Goal: Information Seeking & Learning: Find specific fact

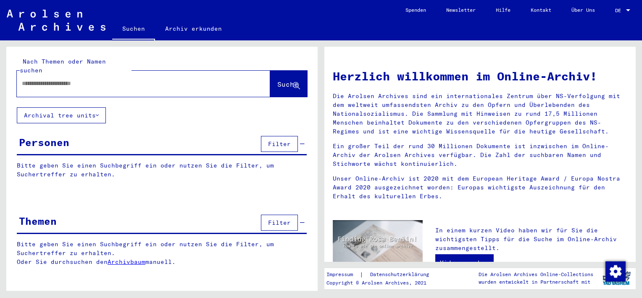
click at [277, 140] on span "Filter" at bounding box center [279, 144] width 23 height 8
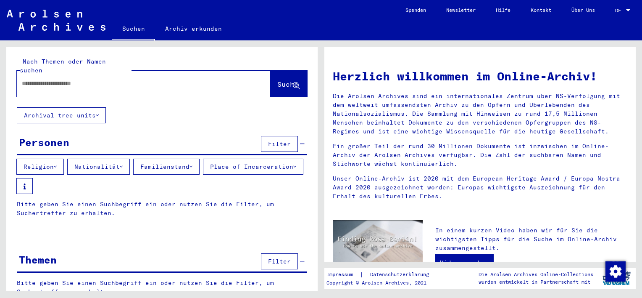
click at [110, 55] on div "Nach Themen oder Namen suchen Suche" at bounding box center [161, 77] width 311 height 61
click at [111, 74] on div at bounding box center [131, 83] width 228 height 19
click at [110, 79] on input "text" at bounding box center [133, 83] width 223 height 9
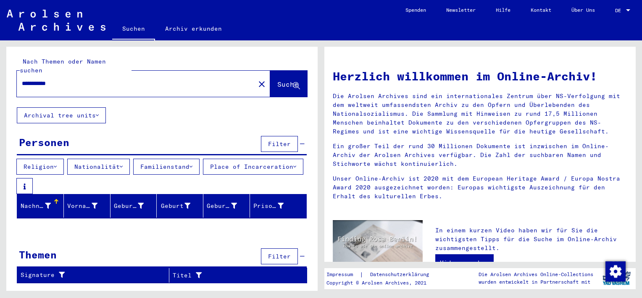
click at [285, 80] on span "Suche" at bounding box center [288, 84] width 23 height 9
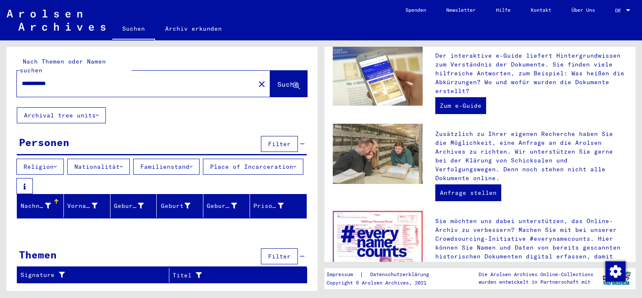
scroll to position [237, 0]
click at [54, 63] on mat-label "Nach Themen oder Namen suchen" at bounding box center [63, 66] width 86 height 16
click at [48, 79] on input "**********" at bounding box center [133, 83] width 223 height 9
click at [45, 79] on input "**********" at bounding box center [133, 83] width 223 height 9
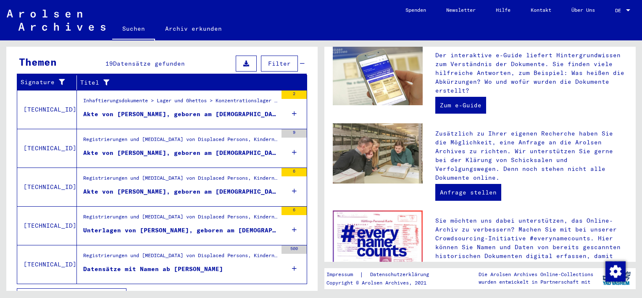
scroll to position [329, 0]
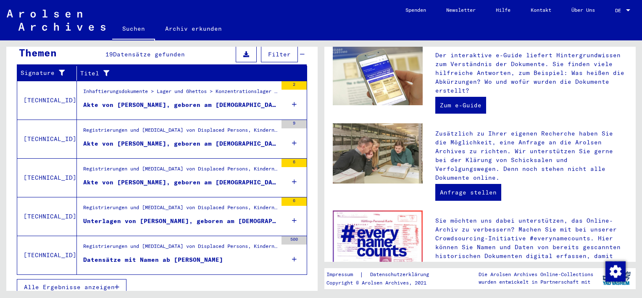
click at [91, 283] on span "Alle Ergebnisse anzeigen" at bounding box center [69, 287] width 91 height 8
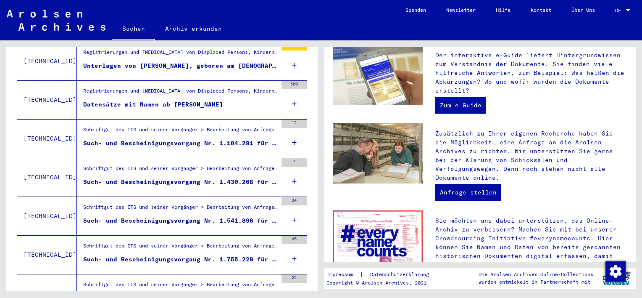
scroll to position [332, 0]
click at [292, 133] on icon at bounding box center [294, 142] width 5 height 29
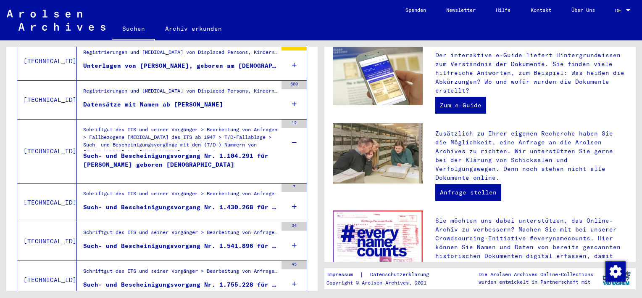
click at [292, 133] on icon at bounding box center [294, 142] width 5 height 29
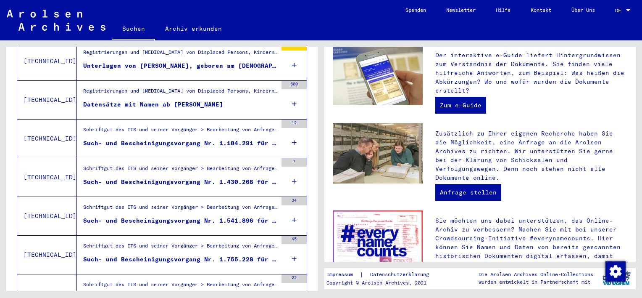
click at [292, 176] on icon at bounding box center [294, 180] width 5 height 29
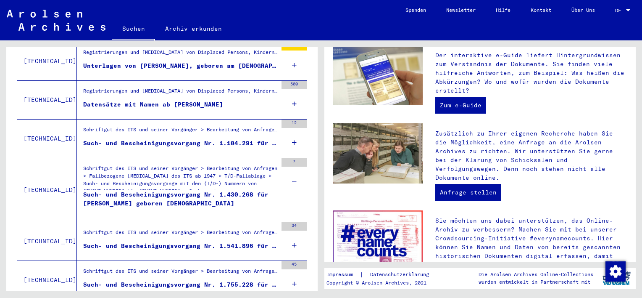
click at [292, 173] on icon at bounding box center [294, 180] width 5 height 29
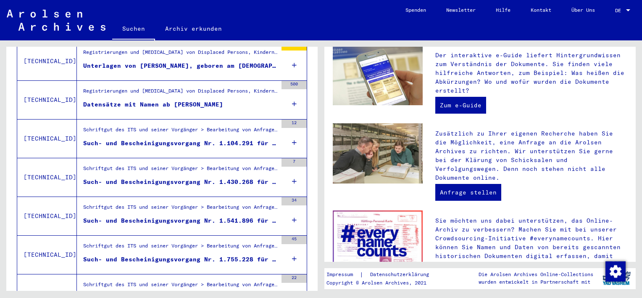
click at [284, 214] on div "34" at bounding box center [294, 216] width 25 height 38
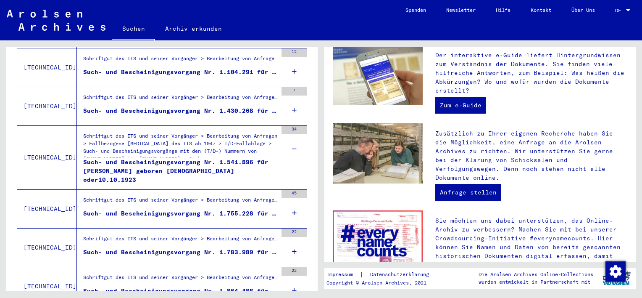
scroll to position [408, 0]
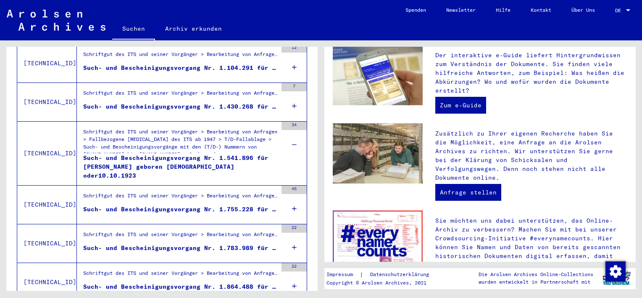
click at [292, 200] on icon at bounding box center [294, 208] width 5 height 29
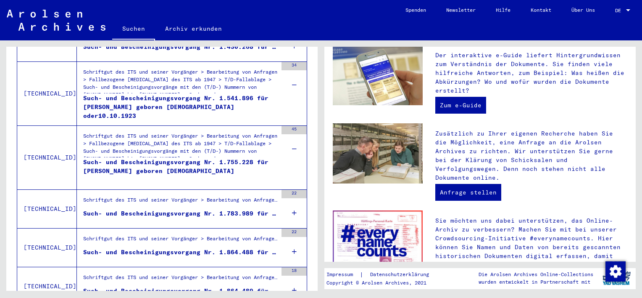
scroll to position [472, 0]
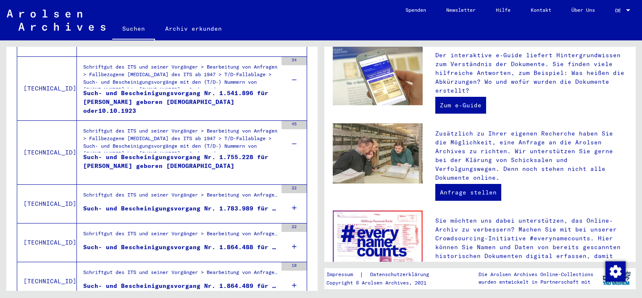
click at [291, 201] on div "22" at bounding box center [294, 204] width 25 height 38
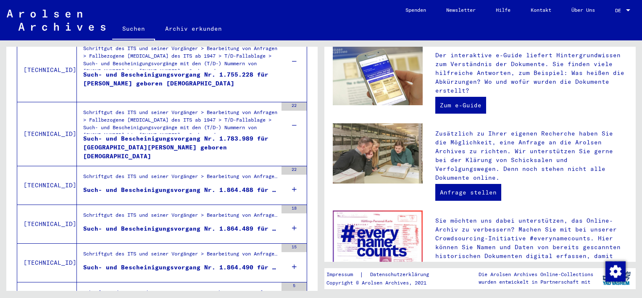
scroll to position [557, 0]
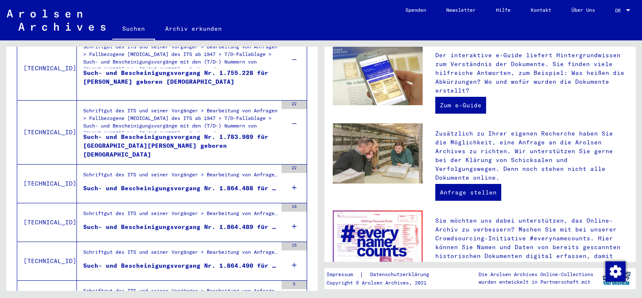
click at [292, 177] on icon at bounding box center [294, 187] width 5 height 29
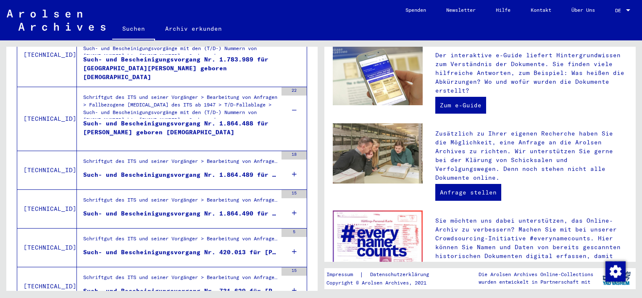
scroll to position [633, 0]
click at [292, 166] on icon at bounding box center [294, 174] width 5 height 29
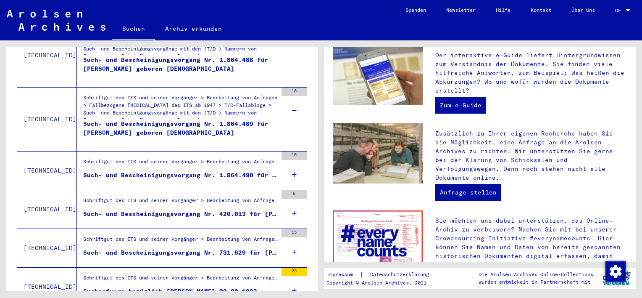
scroll to position [698, 0]
click at [292, 166] on icon at bounding box center [294, 173] width 5 height 29
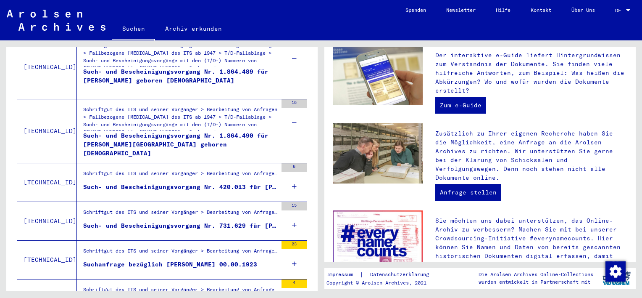
scroll to position [756, 0]
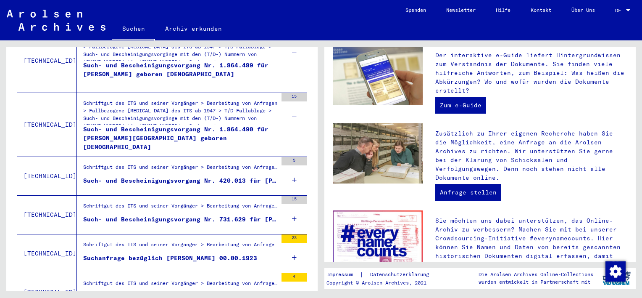
click at [292, 166] on icon at bounding box center [294, 179] width 5 height 29
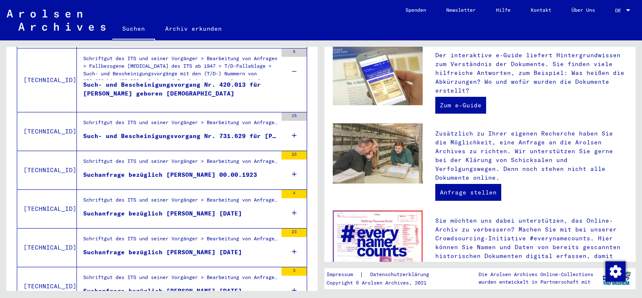
scroll to position [864, 0]
click at [292, 128] on icon at bounding box center [294, 135] width 5 height 29
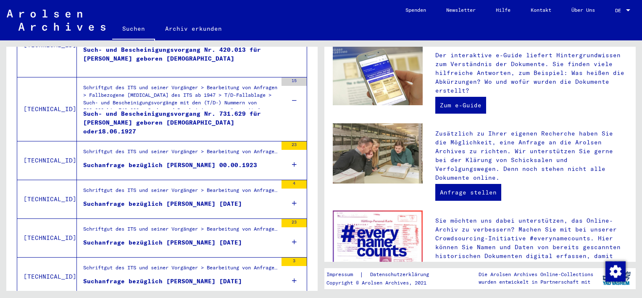
scroll to position [900, 0]
click at [291, 152] on div "23" at bounding box center [294, 160] width 25 height 38
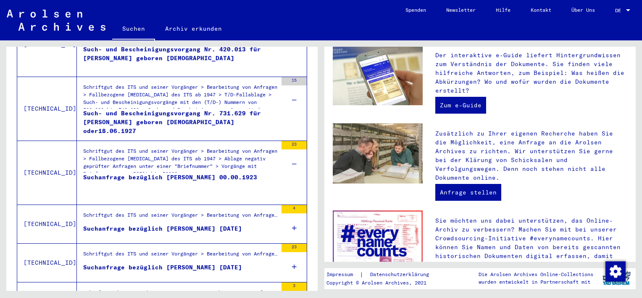
scroll to position [969, 0]
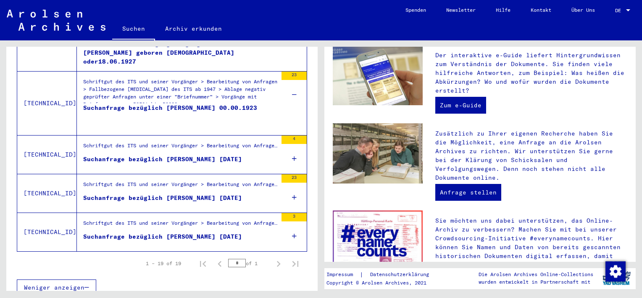
click at [294, 153] on div "4" at bounding box center [294, 154] width 25 height 38
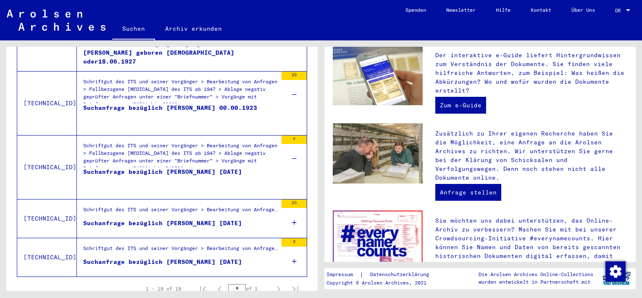
scroll to position [994, 0]
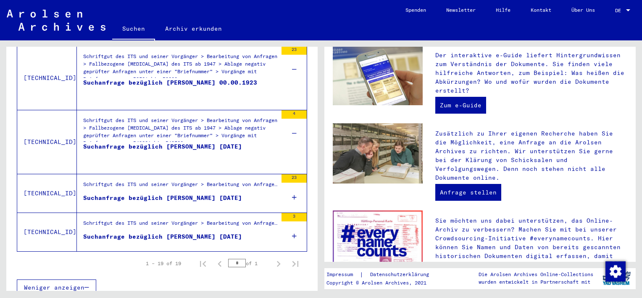
click at [292, 190] on icon at bounding box center [294, 196] width 5 height 29
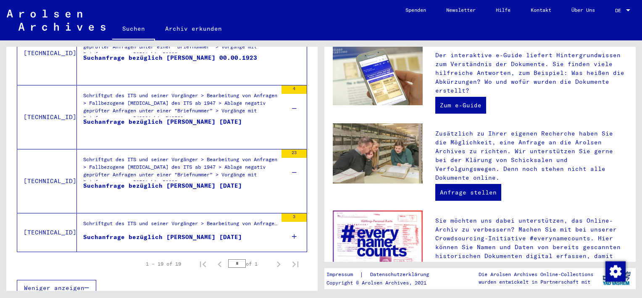
scroll to position [1019, 0]
click at [291, 232] on div "3" at bounding box center [294, 232] width 25 height 38
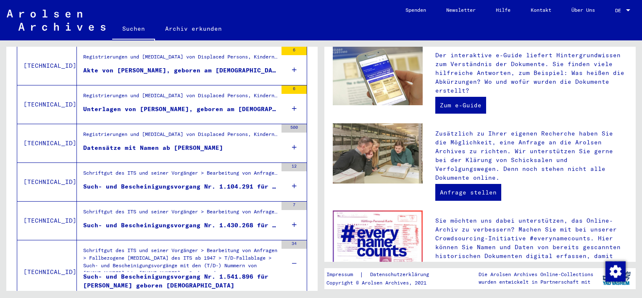
scroll to position [0, 0]
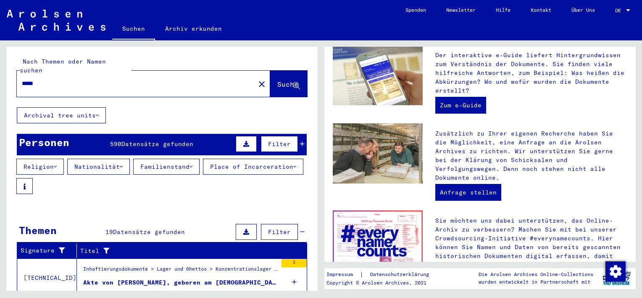
click at [60, 79] on input "*****" at bounding box center [133, 83] width 223 height 9
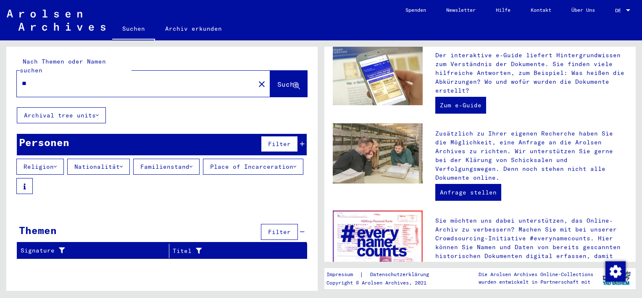
type input "*"
type input "********"
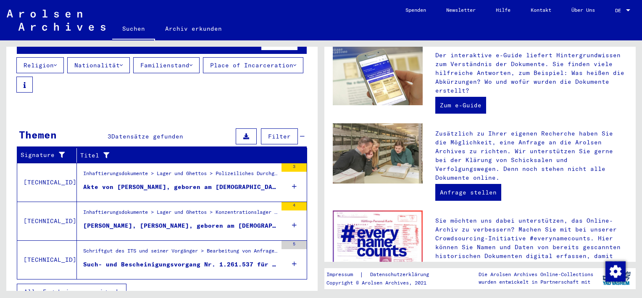
scroll to position [101, 0]
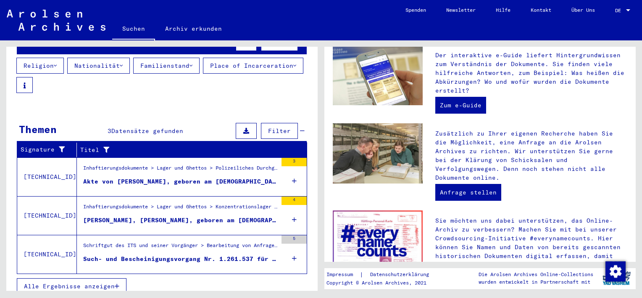
click at [291, 179] on mat-cell "15727" at bounding box center [278, 189] width 56 height 20
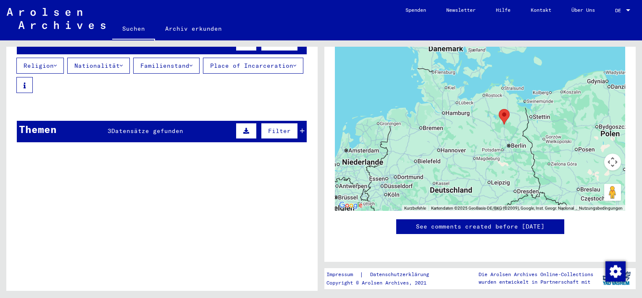
scroll to position [602, 0]
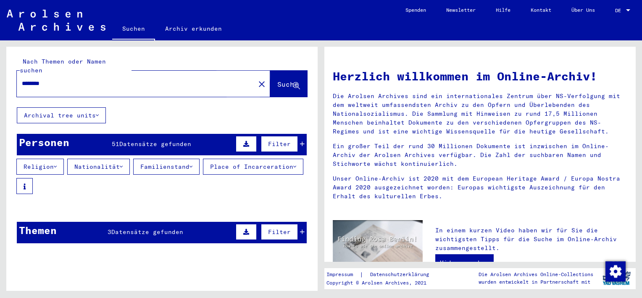
click at [277, 80] on span "Suche" at bounding box center [287, 84] width 21 height 8
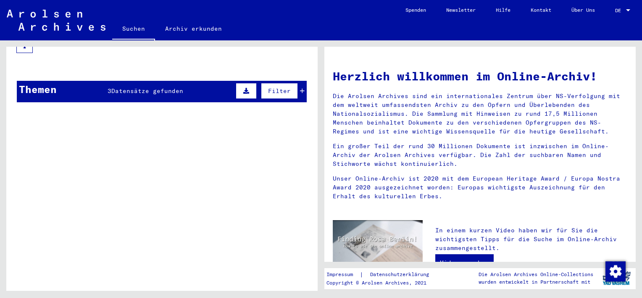
scroll to position [141, 0]
click at [294, 86] on mat-cell at bounding box center [278, 87] width 56 height 20
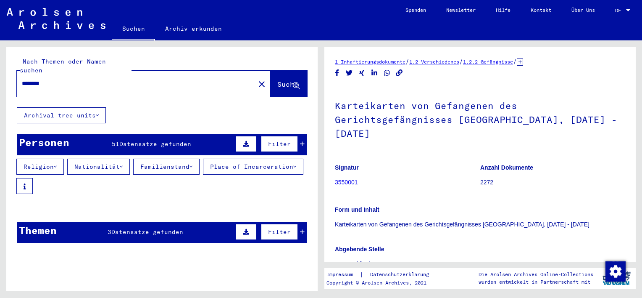
click at [142, 230] on mat-cell at bounding box center [134, 228] width 47 height 21
click at [152, 140] on span "Datensätze gefunden" at bounding box center [155, 144] width 72 height 8
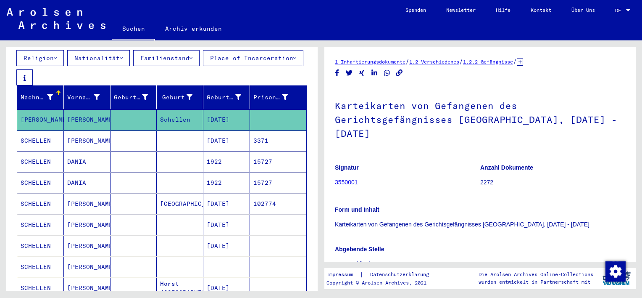
scroll to position [99, 0]
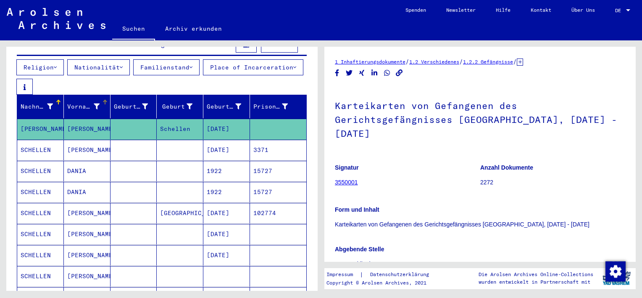
click at [88, 102] on div "Vorname" at bounding box center [83, 106] width 32 height 9
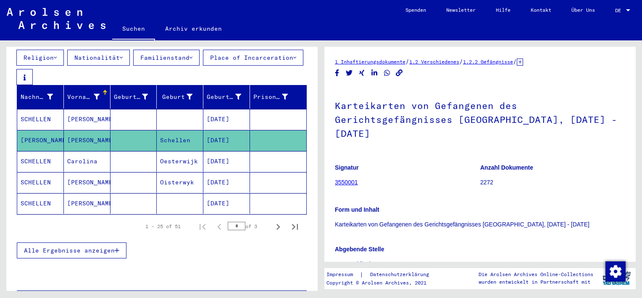
scroll to position [112, 0]
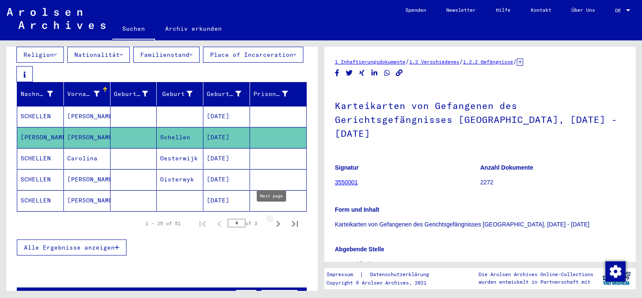
click at [272, 218] on icon "Next page" at bounding box center [278, 224] width 12 height 12
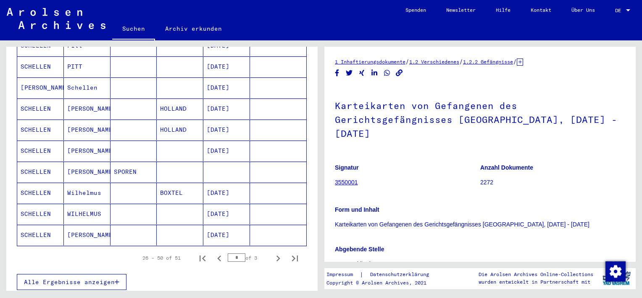
scroll to position [499, 0]
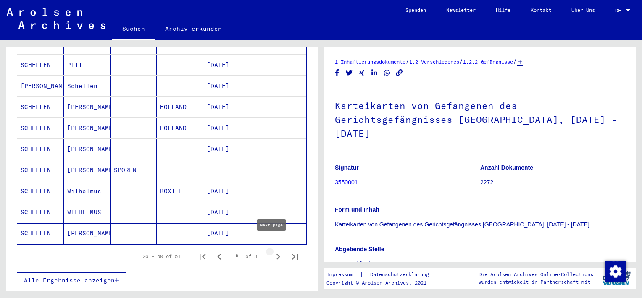
click at [274, 251] on icon "Next page" at bounding box center [278, 257] width 12 height 12
type input "*"
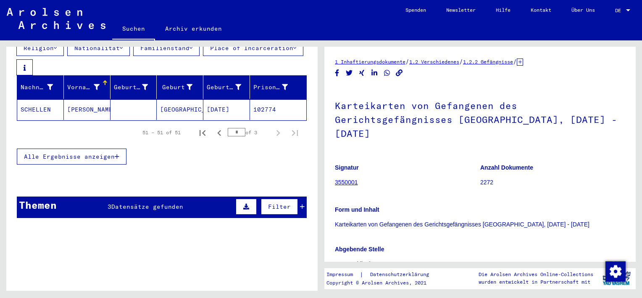
scroll to position [121, 0]
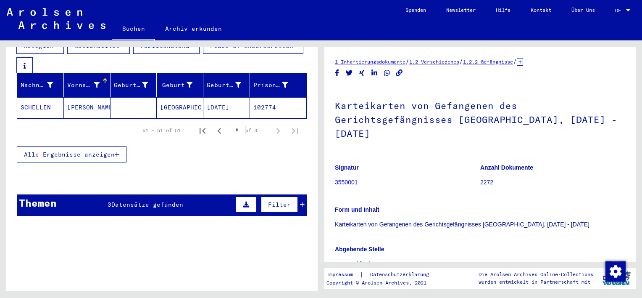
click at [144, 201] on span "Datensätze gefunden" at bounding box center [147, 205] width 72 height 8
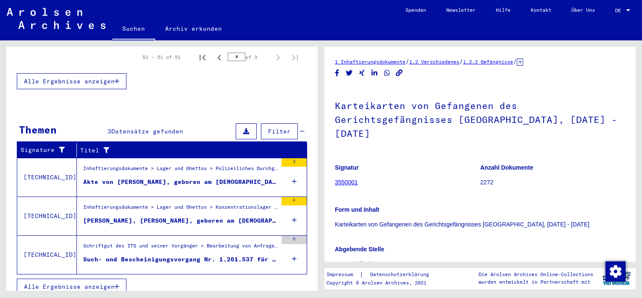
scroll to position [0, 0]
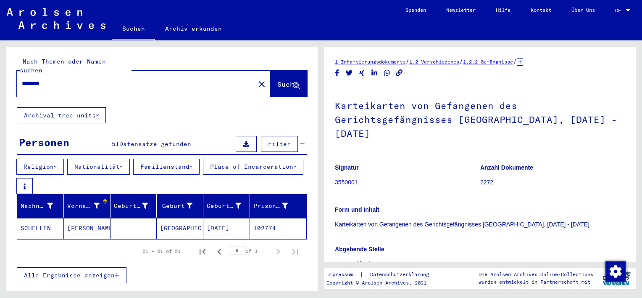
click at [59, 79] on input "********" at bounding box center [136, 83] width 228 height 9
type input "*"
click at [289, 82] on button "Suche" at bounding box center [288, 84] width 37 height 26
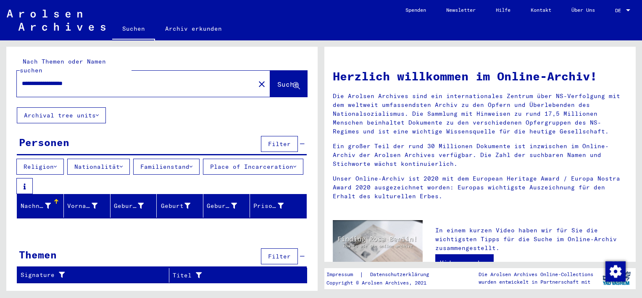
click at [105, 79] on input "**********" at bounding box center [133, 83] width 223 height 9
type input "*********"
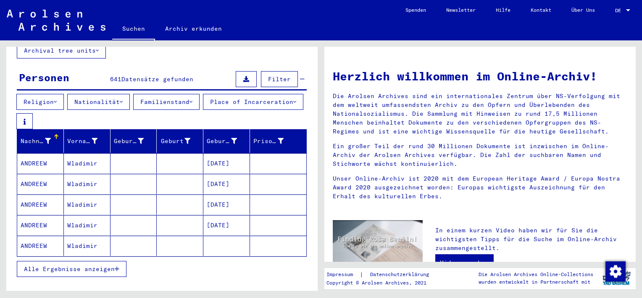
scroll to position [117, 0]
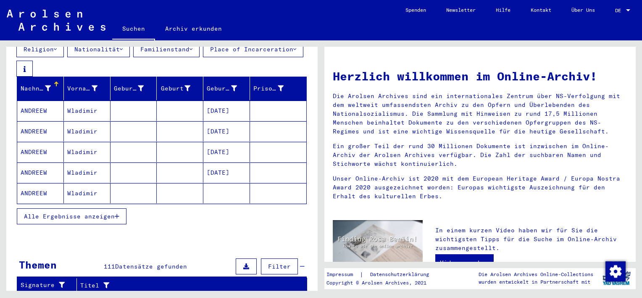
click at [72, 212] on span "Alle Ergebnisse anzeigen" at bounding box center [69, 216] width 91 height 8
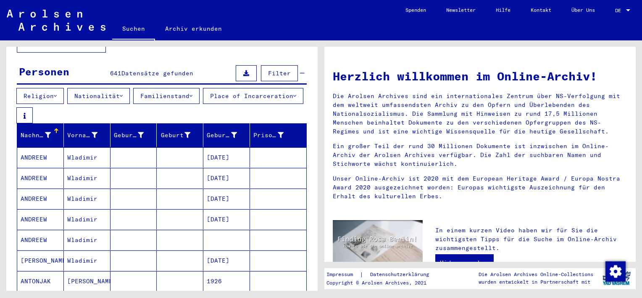
scroll to position [0, 0]
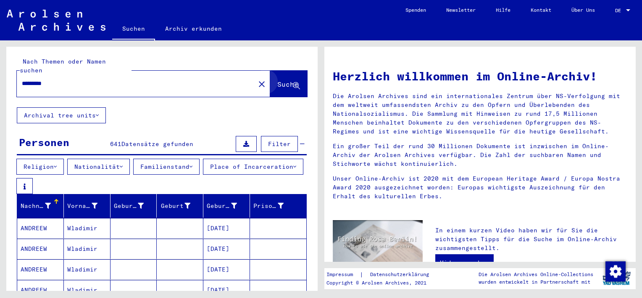
click at [289, 83] on button "Suche" at bounding box center [288, 84] width 37 height 26
click at [132, 29] on link "Suchen" at bounding box center [133, 29] width 43 height 22
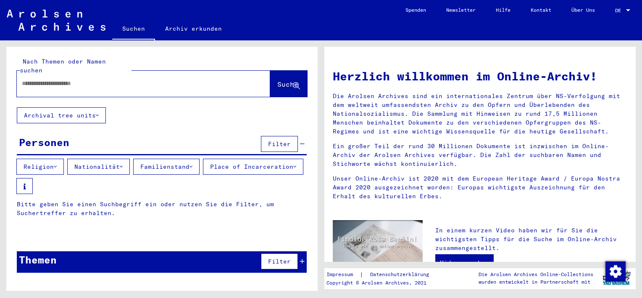
click at [69, 79] on input "text" at bounding box center [133, 83] width 223 height 9
type input "*********"
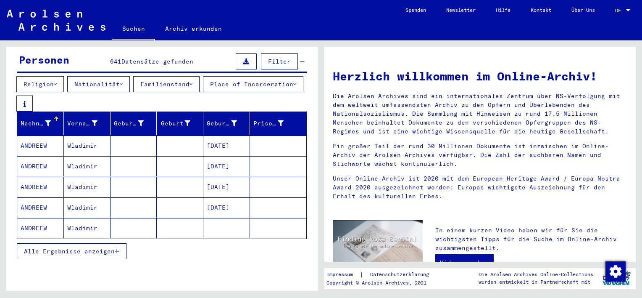
scroll to position [77, 0]
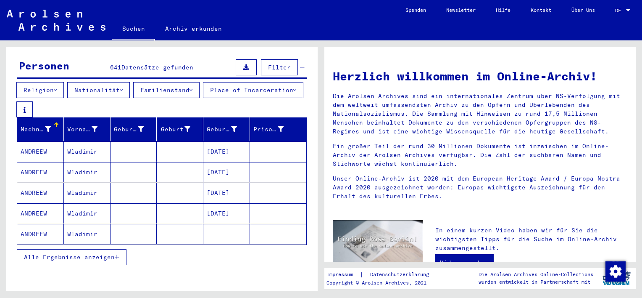
click at [160, 63] on span "Datensätze gefunden" at bounding box center [157, 67] width 72 height 8
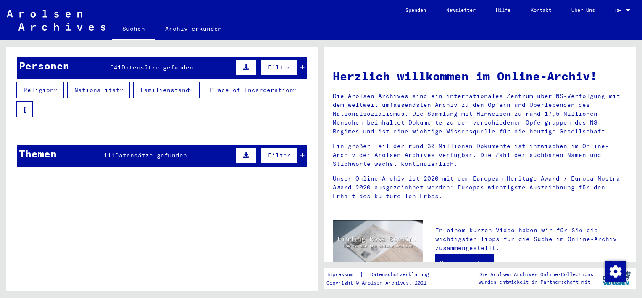
click at [160, 63] on span "Datensätze gefunden" at bounding box center [157, 67] width 72 height 8
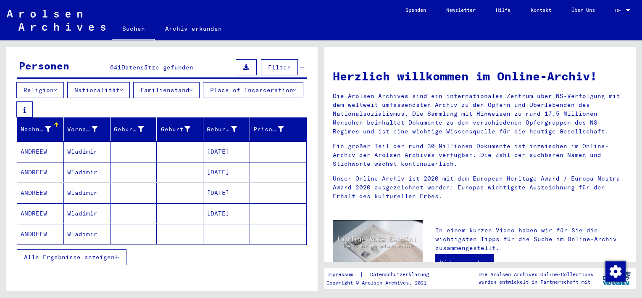
click at [203, 98] on button "Place of Incarceration" at bounding box center [253, 90] width 100 height 16
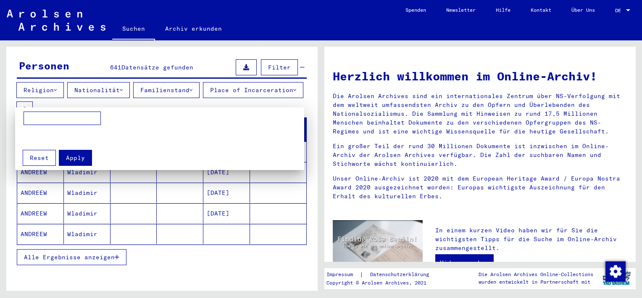
click at [59, 100] on div at bounding box center [321, 149] width 642 height 298
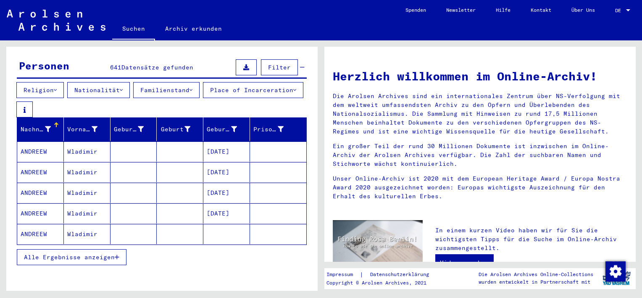
click at [51, 125] on div "Nachname" at bounding box center [37, 129] width 32 height 9
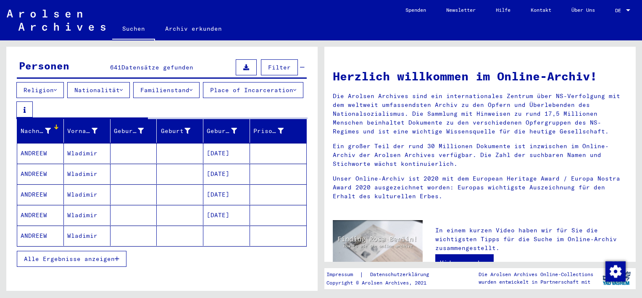
click at [112, 255] on span "Alle Ergebnisse anzeigen" at bounding box center [69, 259] width 91 height 8
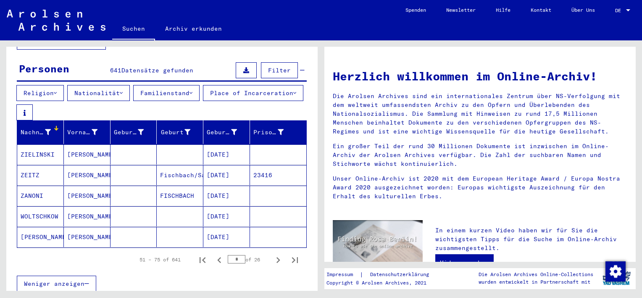
scroll to position [77, 0]
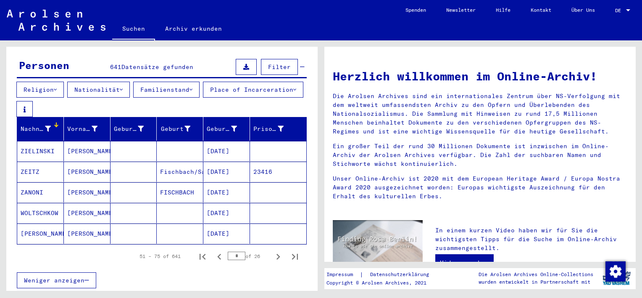
click at [234, 251] on input "*" at bounding box center [237, 255] width 18 height 8
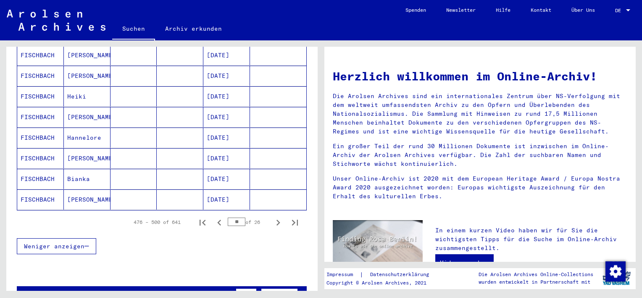
scroll to position [535, 0]
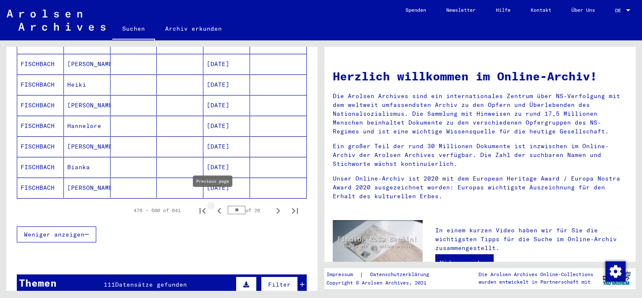
click at [214, 205] on icon "Previous page" at bounding box center [220, 211] width 12 height 12
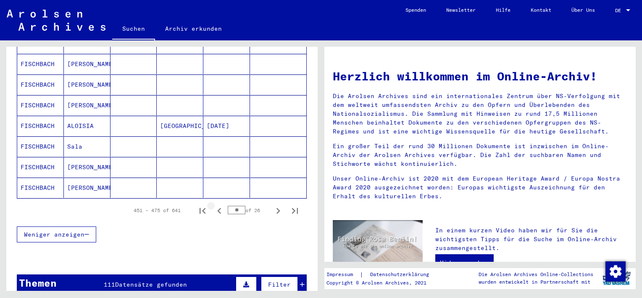
click at [214, 205] on icon "Previous page" at bounding box center [220, 211] width 12 height 12
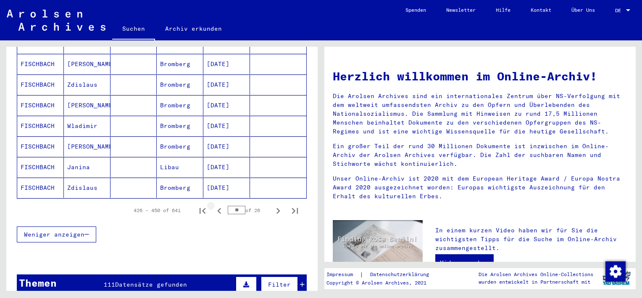
click at [214, 205] on icon "Previous page" at bounding box center [220, 211] width 12 height 12
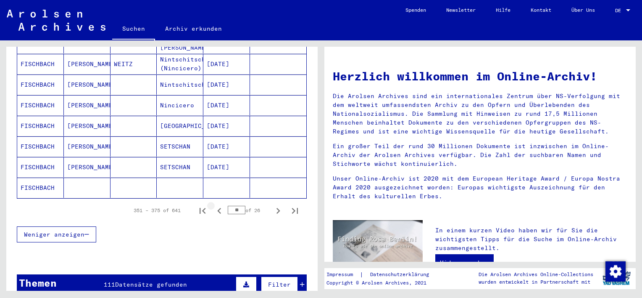
click at [214, 205] on icon "Previous page" at bounding box center [220, 211] width 12 height 12
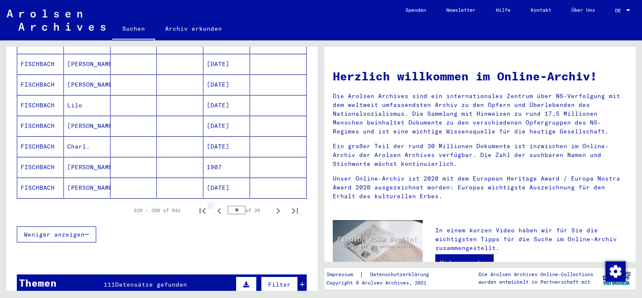
click at [214, 205] on icon "Previous page" at bounding box center [220, 211] width 12 height 12
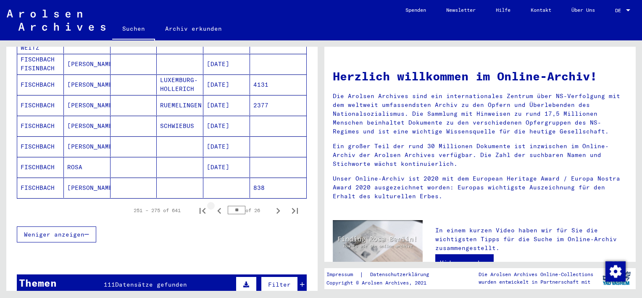
click at [214, 205] on icon "Previous page" at bounding box center [220, 211] width 12 height 12
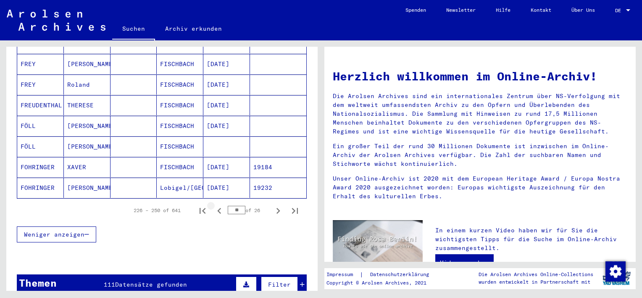
click at [214, 205] on icon "Previous page" at bounding box center [220, 211] width 12 height 12
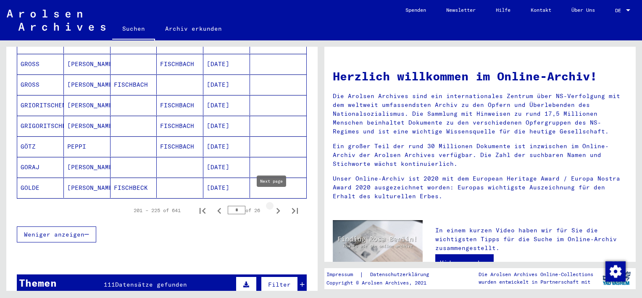
click at [272, 205] on icon "Next page" at bounding box center [278, 211] width 12 height 12
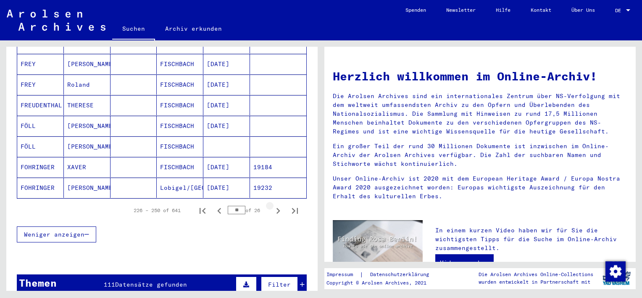
click at [272, 205] on icon "Next page" at bounding box center [278, 211] width 12 height 12
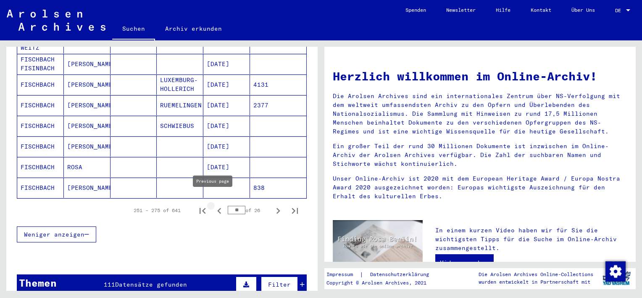
click at [214, 205] on icon "Previous page" at bounding box center [220, 211] width 12 height 12
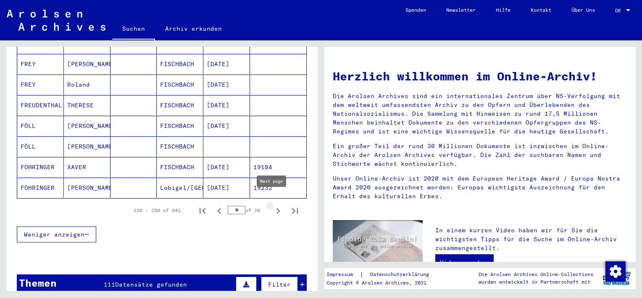
click at [272, 207] on icon "Next page" at bounding box center [278, 211] width 12 height 12
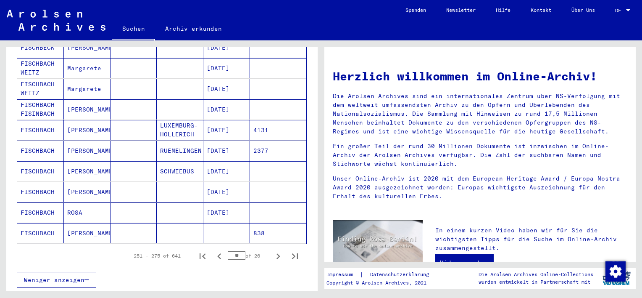
scroll to position [489, 0]
click at [277, 253] on icon "Next page" at bounding box center [279, 256] width 4 height 6
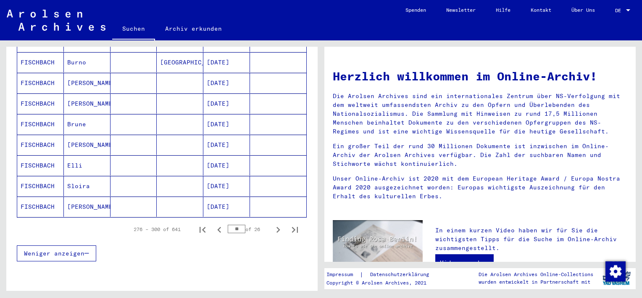
scroll to position [516, 0]
click at [273, 223] on icon "Next page" at bounding box center [278, 229] width 12 height 12
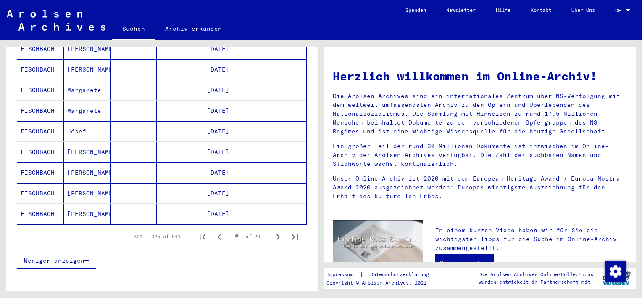
scroll to position [509, 0]
click at [272, 230] on icon "Next page" at bounding box center [278, 236] width 12 height 12
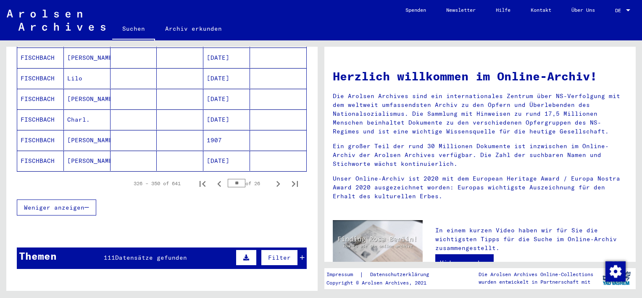
scroll to position [562, 0]
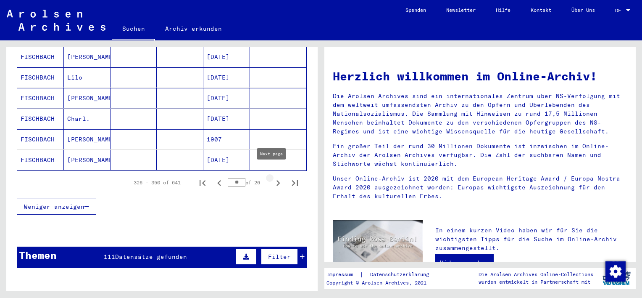
click at [272, 177] on icon "Next page" at bounding box center [278, 183] width 12 height 12
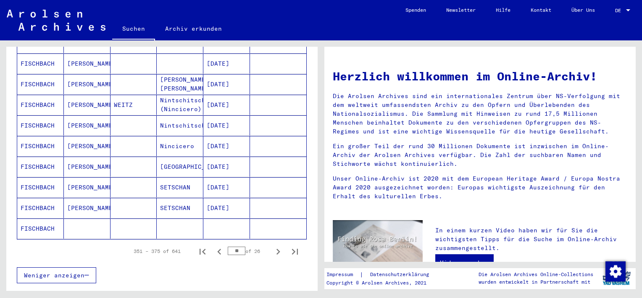
scroll to position [501, 0]
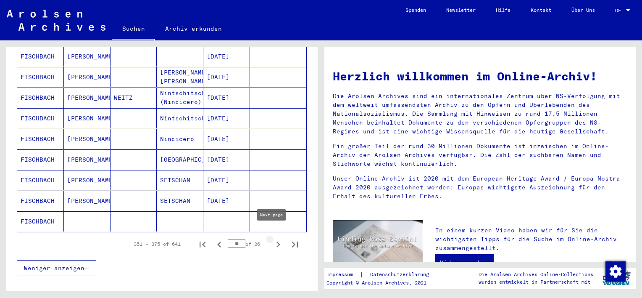
click at [272, 238] on icon "Next page" at bounding box center [278, 244] width 12 height 12
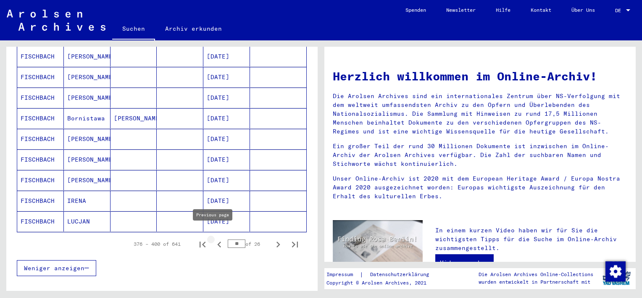
click at [215, 238] on icon "Previous page" at bounding box center [220, 244] width 12 height 12
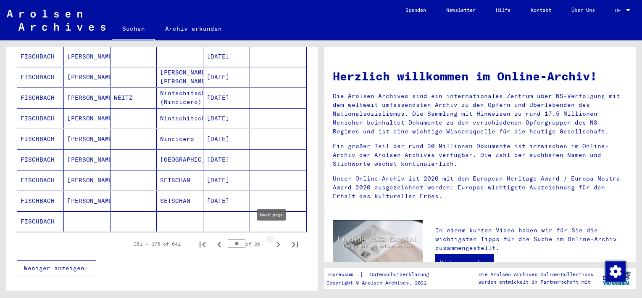
click at [275, 238] on icon "Next page" at bounding box center [278, 244] width 12 height 12
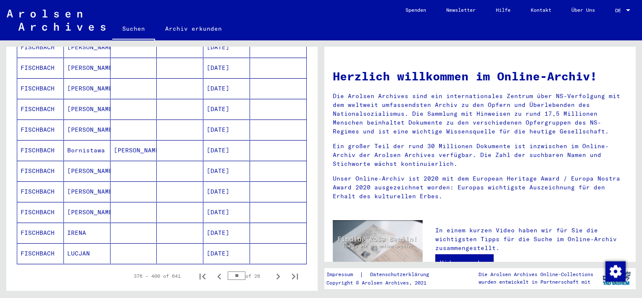
scroll to position [470, 0]
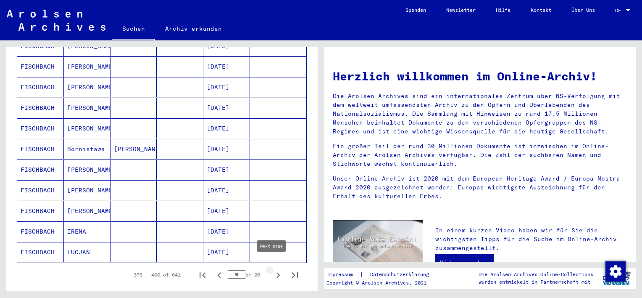
click at [273, 269] on icon "Next page" at bounding box center [278, 275] width 12 height 12
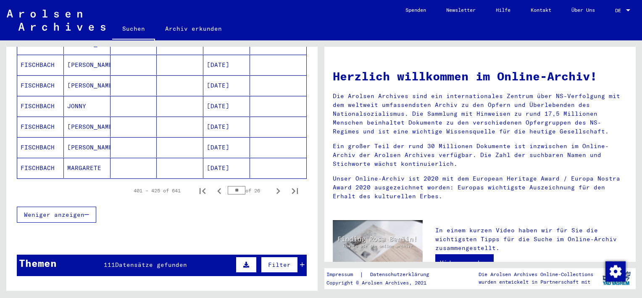
scroll to position [548, 0]
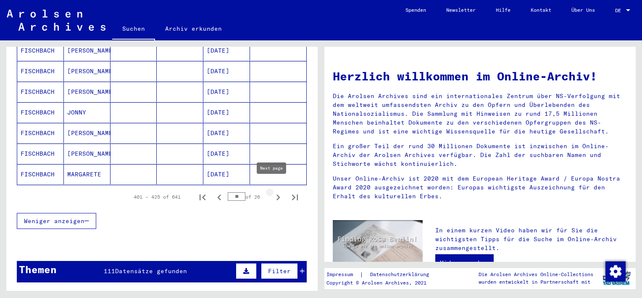
click at [277, 194] on icon "Next page" at bounding box center [279, 197] width 4 height 6
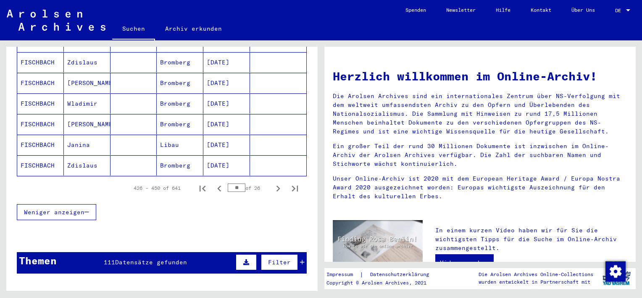
scroll to position [552, 0]
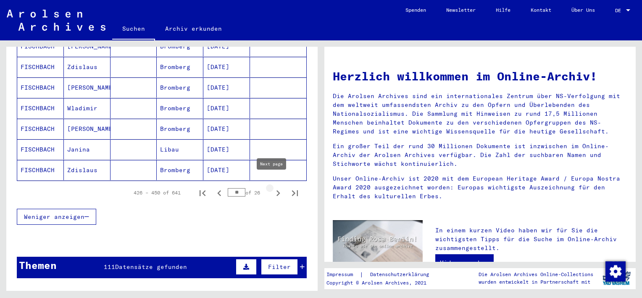
click at [273, 189] on icon "Next page" at bounding box center [278, 193] width 12 height 12
type input "**"
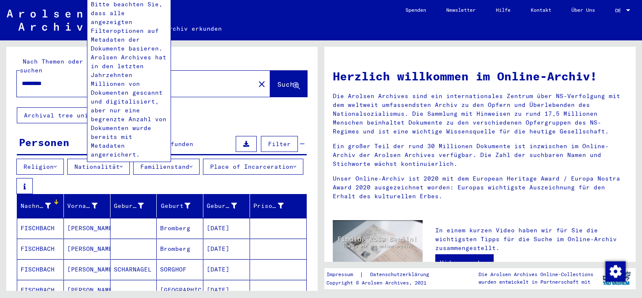
scroll to position [0, 0]
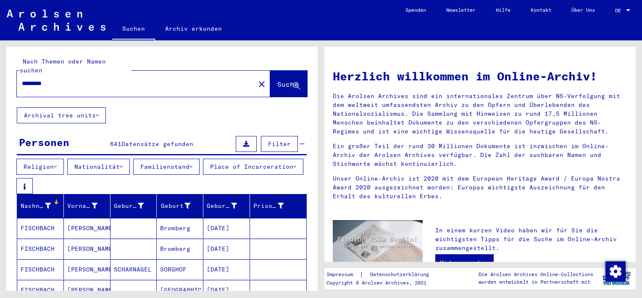
click at [73, 87] on div "********* close" at bounding box center [143, 84] width 253 height 26
click at [71, 79] on div "*********" at bounding box center [131, 83] width 228 height 19
click at [61, 79] on input "*********" at bounding box center [133, 83] width 223 height 9
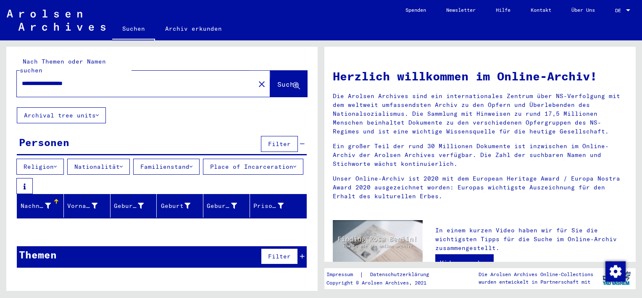
click at [290, 80] on span "Suche" at bounding box center [287, 84] width 21 height 8
click at [284, 80] on span "Suche" at bounding box center [287, 84] width 21 height 8
click at [136, 87] on div "**********" at bounding box center [161, 77] width 311 height 61
drag, startPoint x: 138, startPoint y: 78, endPoint x: -2, endPoint y: 158, distance: 161.4
click at [0, 158] on html "**********" at bounding box center [321, 149] width 642 height 298
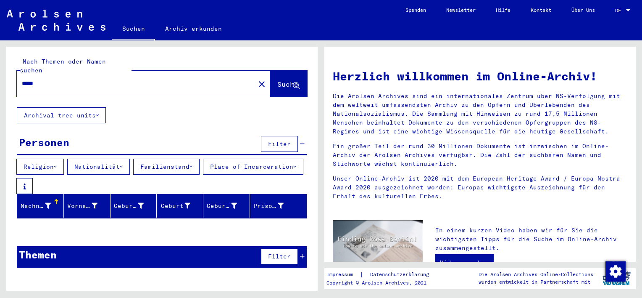
type input "*****"
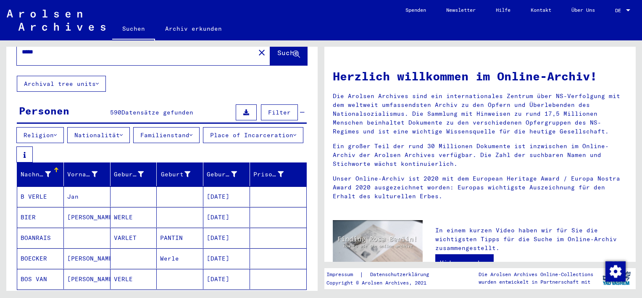
scroll to position [28, 0]
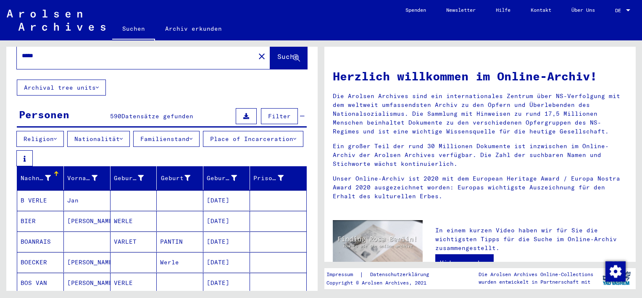
click at [154, 112] on span "Datensätze gefunden" at bounding box center [157, 116] width 72 height 8
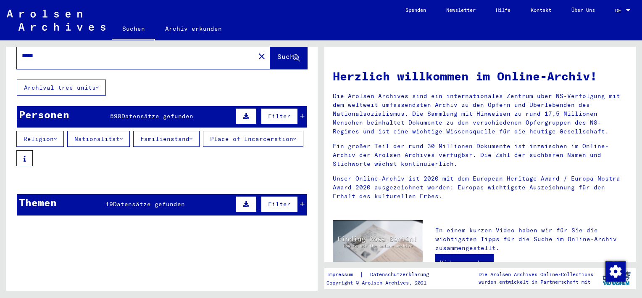
click at [137, 112] on span "Datensätze gefunden" at bounding box center [157, 116] width 72 height 8
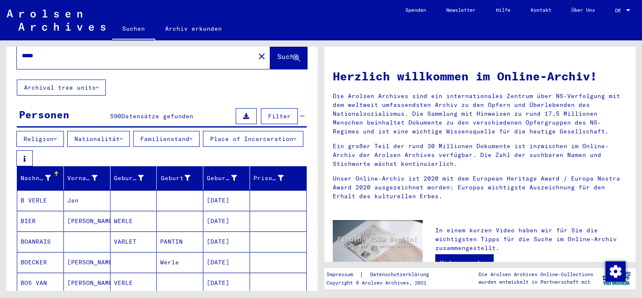
click at [288, 108] on button "Filter" at bounding box center [279, 116] width 37 height 16
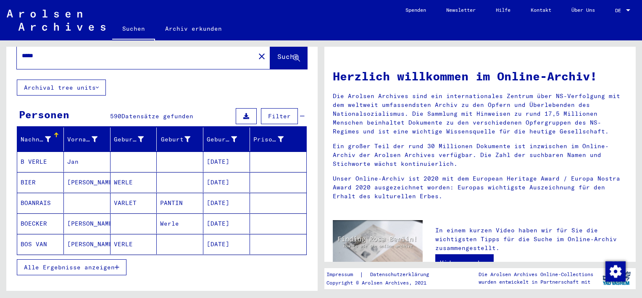
click at [288, 108] on button "Filter" at bounding box center [279, 116] width 37 height 16
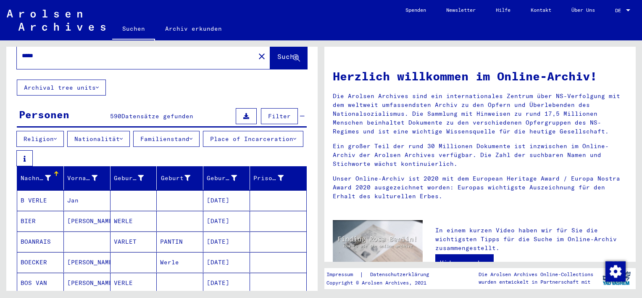
click at [177, 131] on button "Familienstand" at bounding box center [166, 139] width 66 height 16
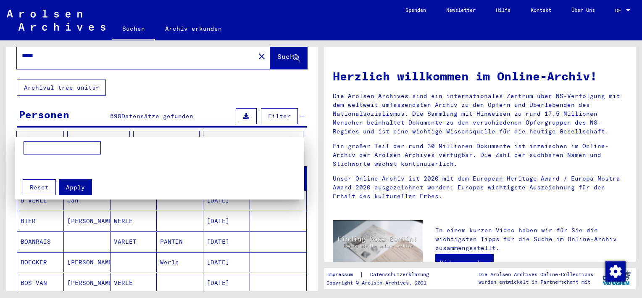
click at [177, 129] on div at bounding box center [321, 149] width 642 height 298
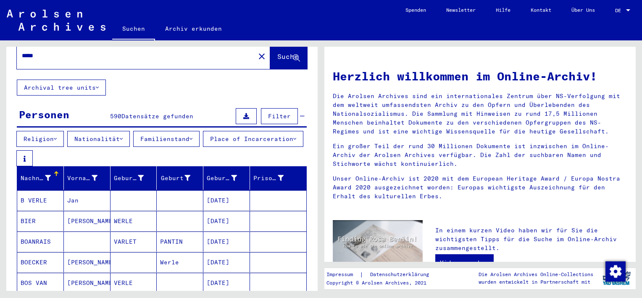
click at [123, 136] on icon at bounding box center [121, 139] width 3 height 6
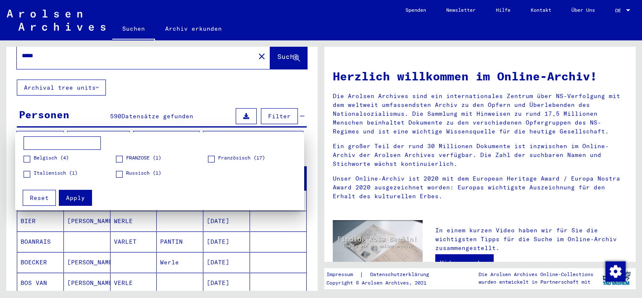
click at [87, 128] on div at bounding box center [321, 149] width 642 height 298
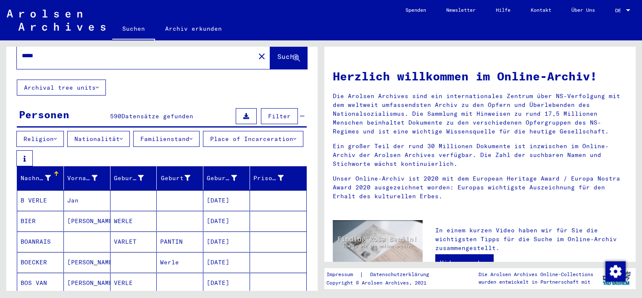
click at [32, 131] on button "Religion" at bounding box center [39, 139] width 47 height 16
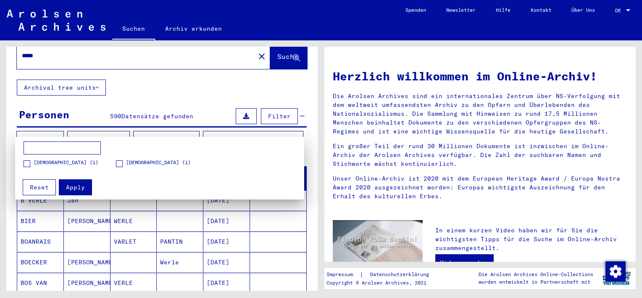
click at [32, 126] on div at bounding box center [321, 149] width 642 height 298
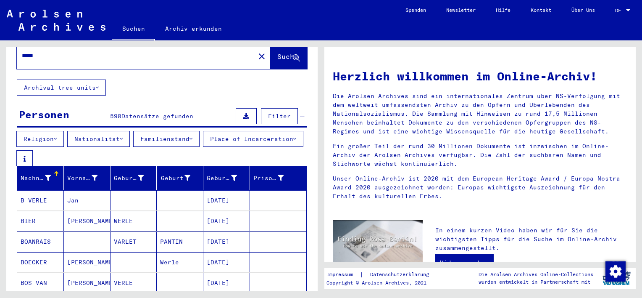
click at [32, 131] on button "Religion" at bounding box center [39, 139] width 47 height 16
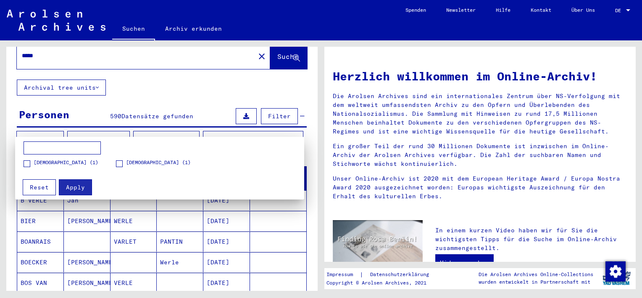
click at [29, 127] on div at bounding box center [321, 149] width 642 height 298
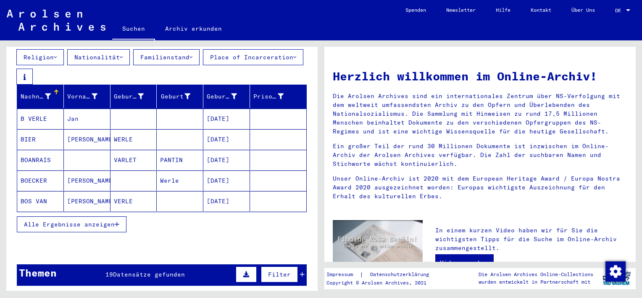
scroll to position [109, 0]
click at [84, 216] on button "Alle Ergebnisse anzeigen" at bounding box center [72, 224] width 110 height 16
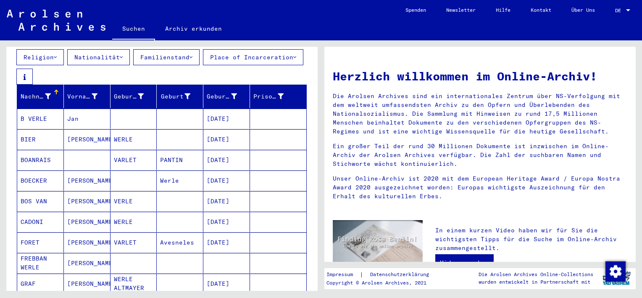
click at [39, 92] on div "Nachname" at bounding box center [36, 96] width 30 height 9
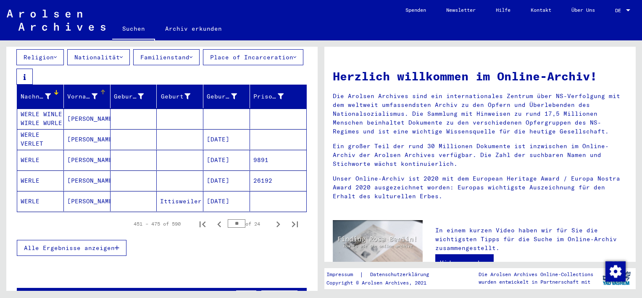
click at [79, 92] on div "Vorname" at bounding box center [82, 96] width 30 height 9
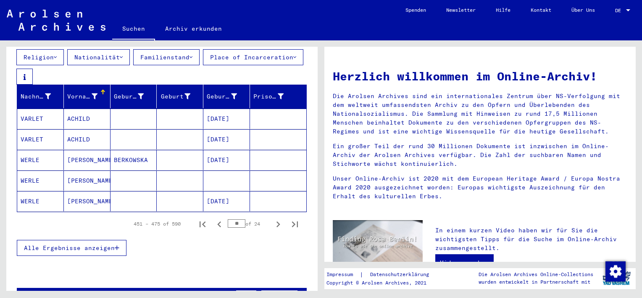
click at [235, 219] on input "**" at bounding box center [237, 223] width 18 height 8
click at [272, 219] on icon "Next page" at bounding box center [278, 224] width 12 height 12
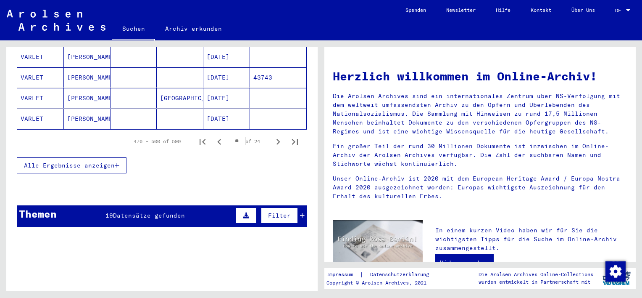
scroll to position [604, 0]
click at [277, 139] on icon "Next page" at bounding box center [279, 142] width 4 height 6
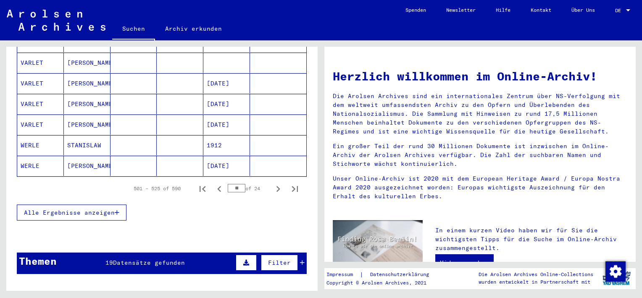
scroll to position [558, 0]
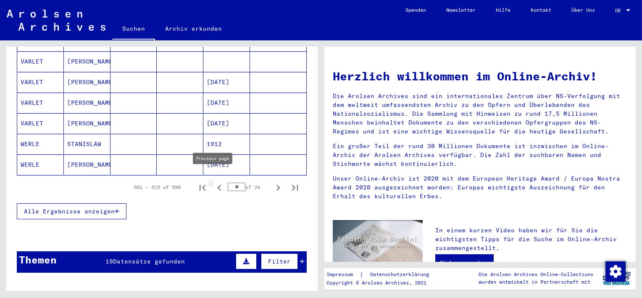
click at [217, 185] on icon "Previous page" at bounding box center [219, 188] width 4 height 6
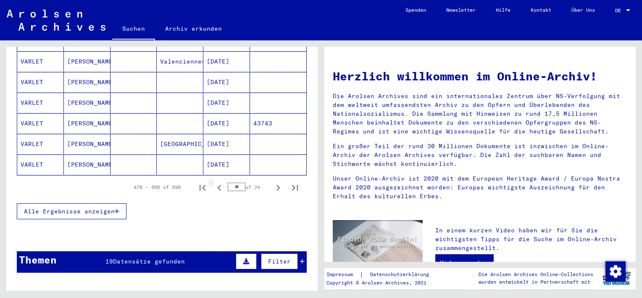
click at [217, 185] on icon "Previous page" at bounding box center [219, 188] width 4 height 6
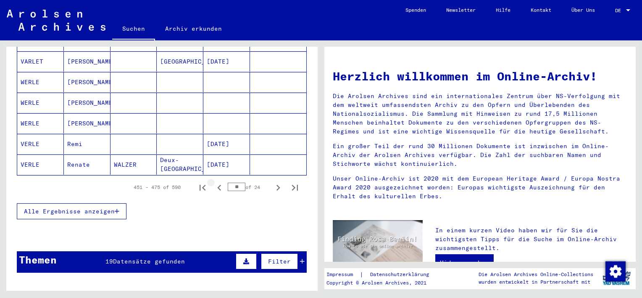
click at [214, 182] on icon "Previous page" at bounding box center [220, 188] width 12 height 12
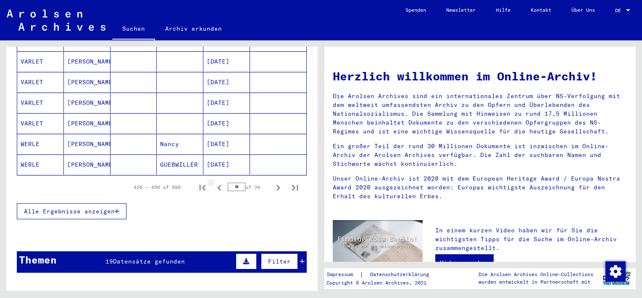
click at [217, 185] on icon "Previous page" at bounding box center [219, 188] width 4 height 6
click at [272, 182] on icon "Next page" at bounding box center [278, 188] width 12 height 12
click at [217, 185] on icon "Previous page" at bounding box center [219, 188] width 4 height 6
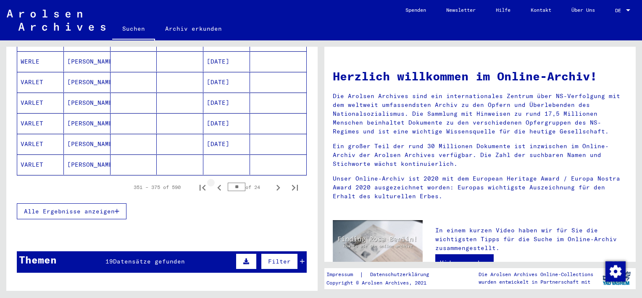
click at [217, 185] on icon "Previous page" at bounding box center [219, 188] width 4 height 6
click at [272, 182] on icon "Next page" at bounding box center [278, 188] width 12 height 12
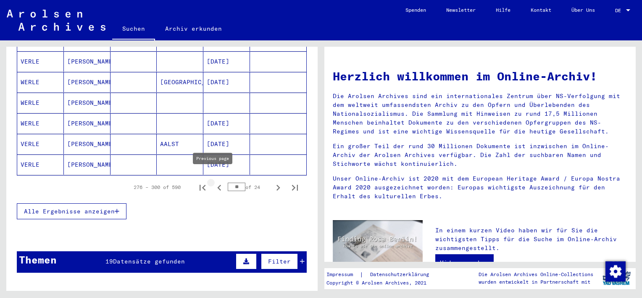
click at [214, 182] on icon "Previous page" at bounding box center [220, 188] width 12 height 12
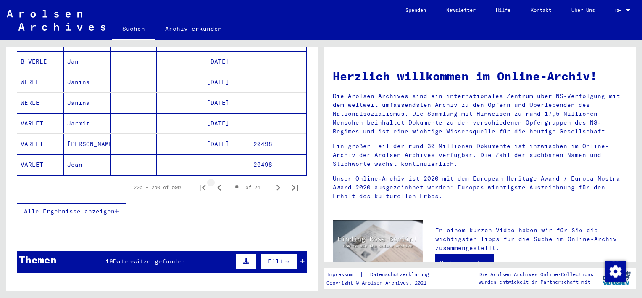
click at [214, 182] on icon "Previous page" at bounding box center [220, 188] width 12 height 12
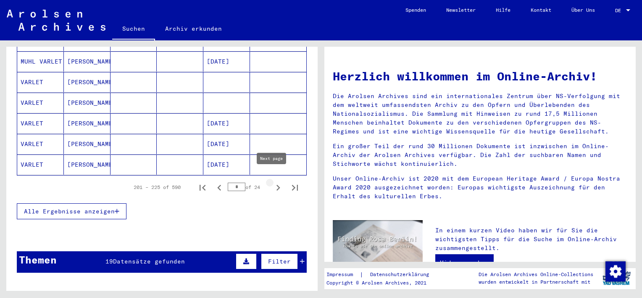
click at [272, 182] on icon "Next page" at bounding box center [278, 188] width 12 height 12
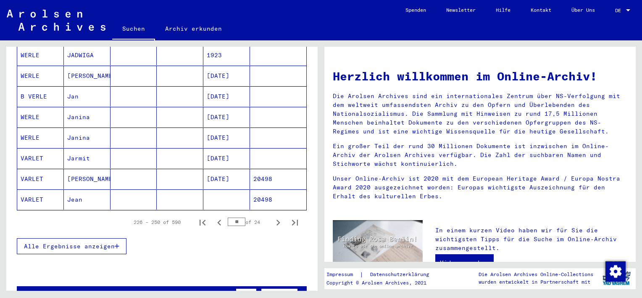
scroll to position [524, 0]
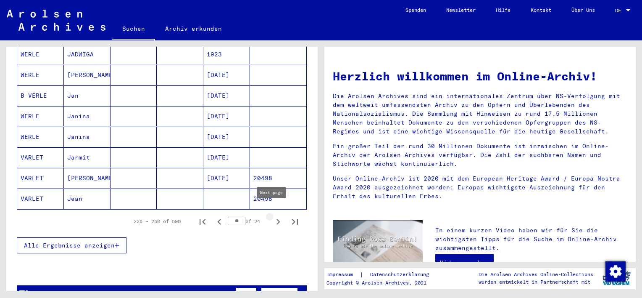
click at [277, 219] on icon "Next page" at bounding box center [279, 222] width 4 height 6
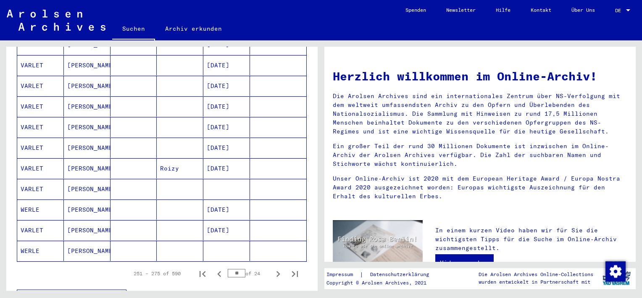
scroll to position [476, 0]
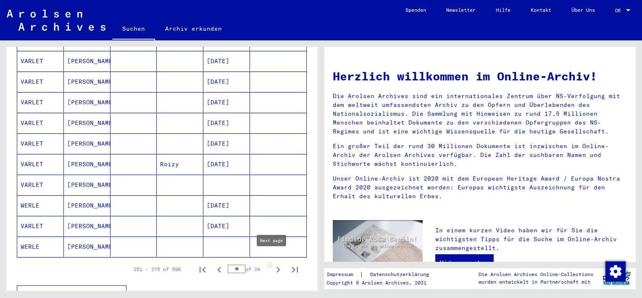
click at [272, 264] on icon "Next page" at bounding box center [278, 270] width 12 height 12
type input "**"
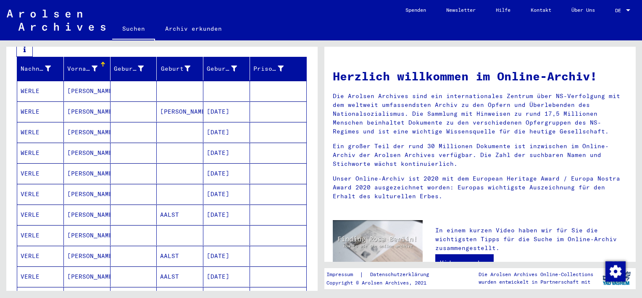
scroll to position [0, 0]
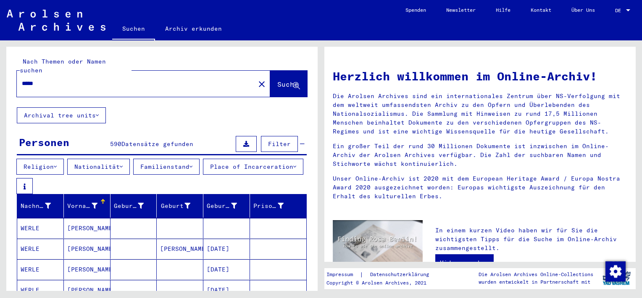
click at [35, 79] on input "*****" at bounding box center [133, 83] width 223 height 9
type input "**********"
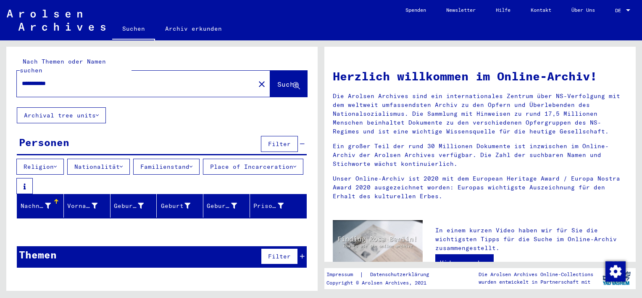
click at [187, 134] on div "Personen Filter" at bounding box center [162, 144] width 290 height 21
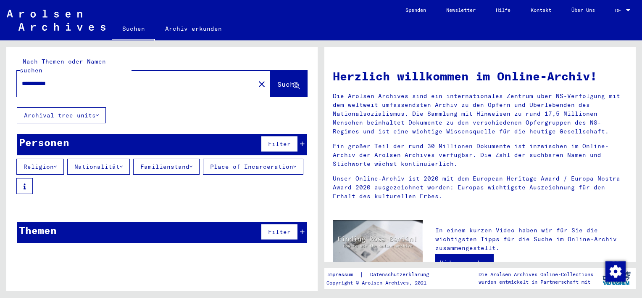
click at [187, 134] on div "Personen Filter" at bounding box center [162, 144] width 290 height 21
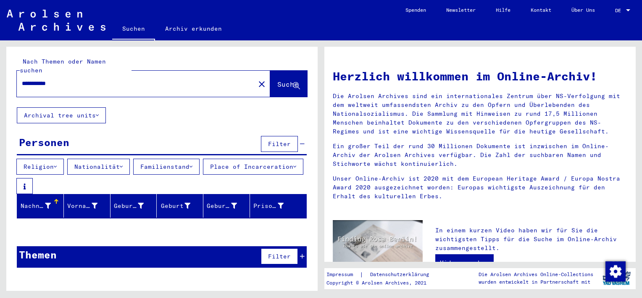
click at [172, 255] on div "Themen Filter" at bounding box center [162, 256] width 290 height 21
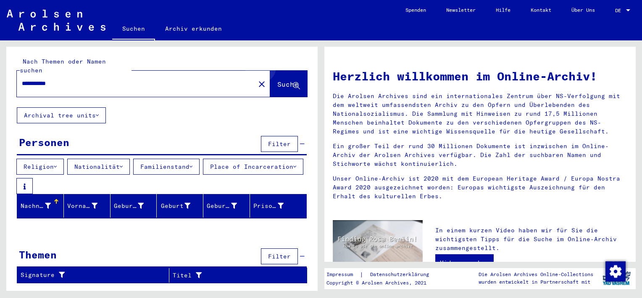
click at [290, 71] on button "Suche" at bounding box center [288, 84] width 37 height 26
click at [232, 134] on div "Personen Filter" at bounding box center [162, 144] width 290 height 21
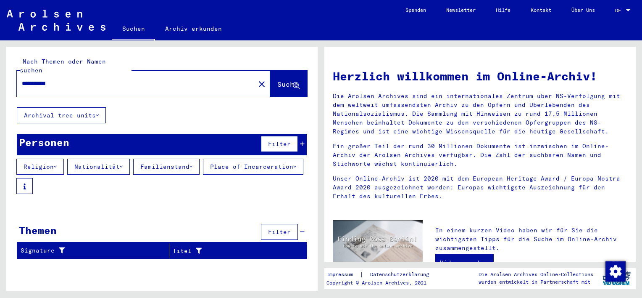
click at [198, 222] on div "Themen Filter" at bounding box center [162, 232] width 290 height 21
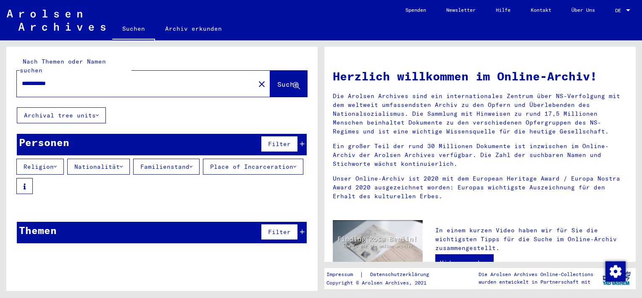
click at [86, 82] on div "**********" at bounding box center [131, 83] width 228 height 19
drag, startPoint x: 67, startPoint y: 74, endPoint x: -2, endPoint y: 93, distance: 71.4
click at [0, 93] on html "**********" at bounding box center [321, 149] width 642 height 298
click at [21, 77] on div "*********" at bounding box center [131, 83] width 228 height 19
click at [24, 79] on input "*********" at bounding box center [133, 83] width 223 height 9
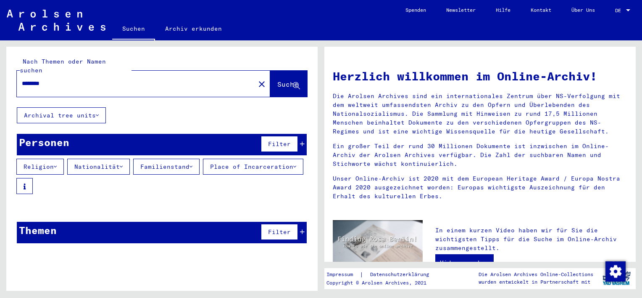
click at [91, 87] on div "Nach Themen oder Namen suchen ******** close Suche" at bounding box center [161, 77] width 311 height 61
click at [74, 79] on input "********" at bounding box center [133, 83] width 223 height 9
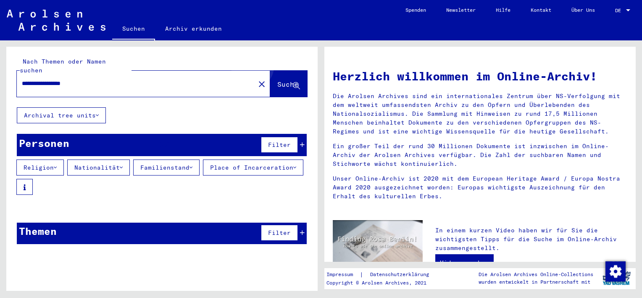
click at [282, 71] on button "Suche" at bounding box center [288, 84] width 37 height 26
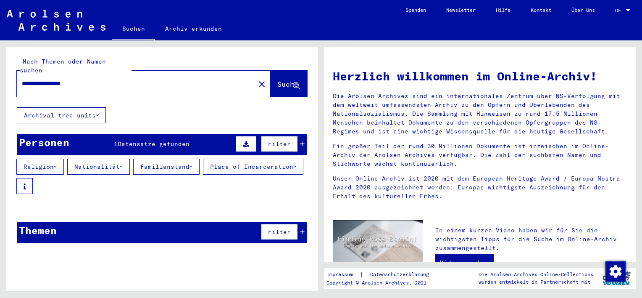
click at [189, 140] on span "Datensätze gefunden" at bounding box center [154, 144] width 72 height 8
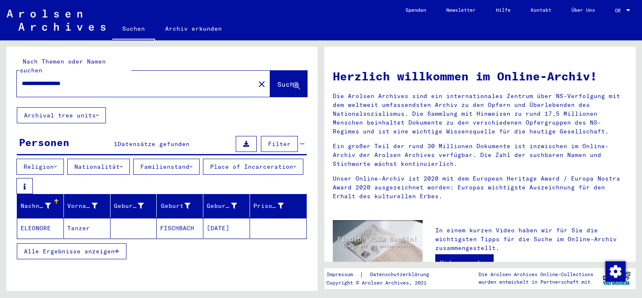
click at [79, 225] on mat-cell "Tanzer" at bounding box center [87, 228] width 47 height 20
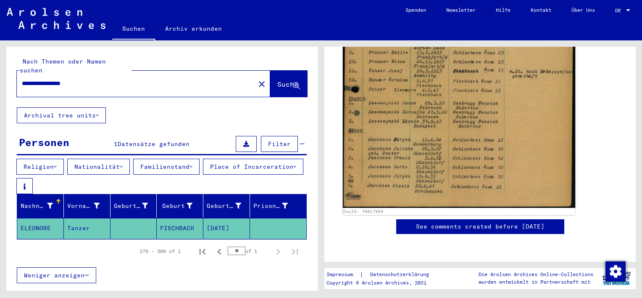
scroll to position [312, 0]
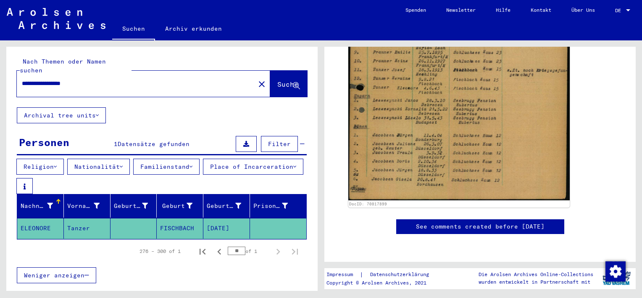
drag, startPoint x: 113, startPoint y: 71, endPoint x: -2, endPoint y: 150, distance: 138.5
click at [0, 150] on html "**********" at bounding box center [321, 149] width 642 height 298
type input "*********"
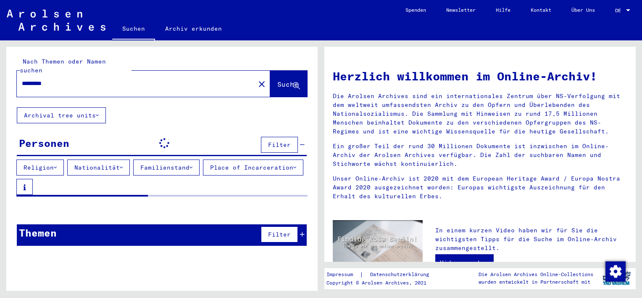
click at [215, 134] on div "Personen Filter" at bounding box center [162, 145] width 290 height 22
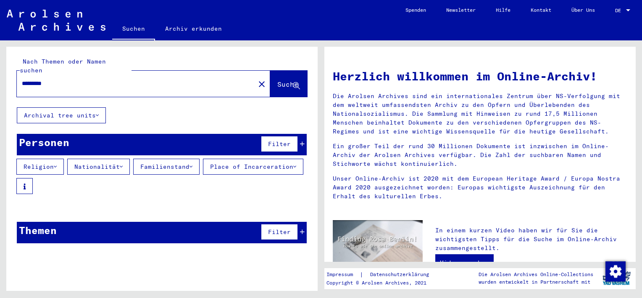
click at [215, 134] on div "Personen Filter" at bounding box center [162, 144] width 290 height 21
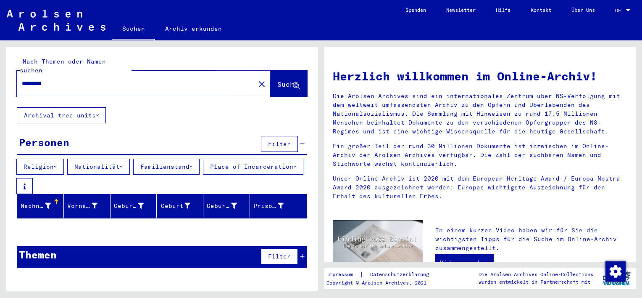
click at [277, 80] on span "Suche" at bounding box center [287, 84] width 21 height 8
click at [179, 256] on div "Themen Filter" at bounding box center [162, 256] width 290 height 21
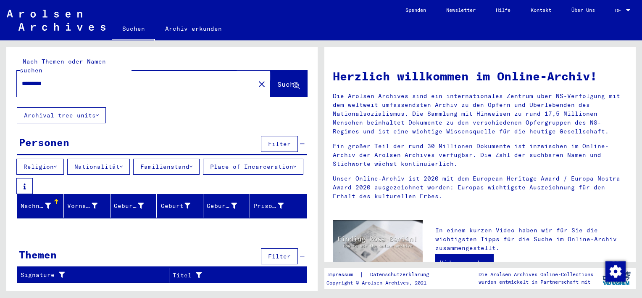
click at [283, 80] on span "Suche" at bounding box center [287, 84] width 21 height 8
drag, startPoint x: 317, startPoint y: 111, endPoint x: 342, endPoint y: 100, distance: 26.8
click at [342, 40] on div "Nach Themen oder Namen suchen ********* close Suche Archival tree units Persone…" at bounding box center [321, 40] width 642 height 0
click at [296, 71] on button "Suche" at bounding box center [288, 84] width 37 height 26
click at [292, 71] on button "Suche" at bounding box center [288, 84] width 37 height 26
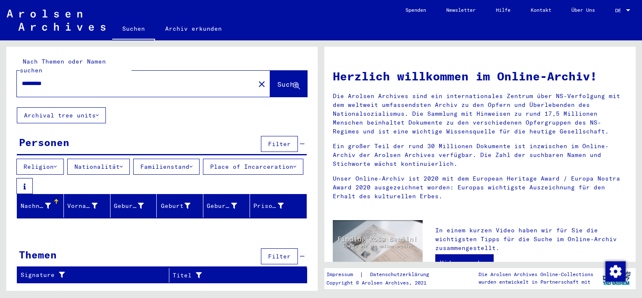
click at [292, 71] on button "Suche" at bounding box center [288, 84] width 37 height 26
